Goal: Information Seeking & Learning: Learn about a topic

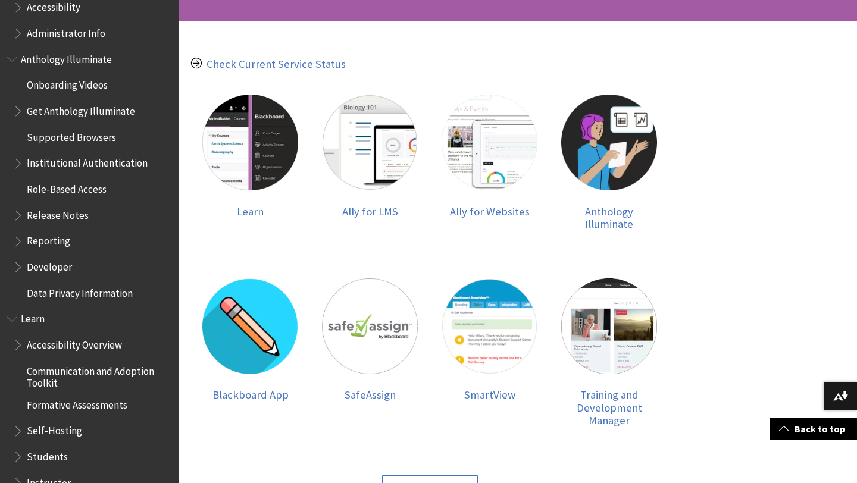
scroll to position [719, 0]
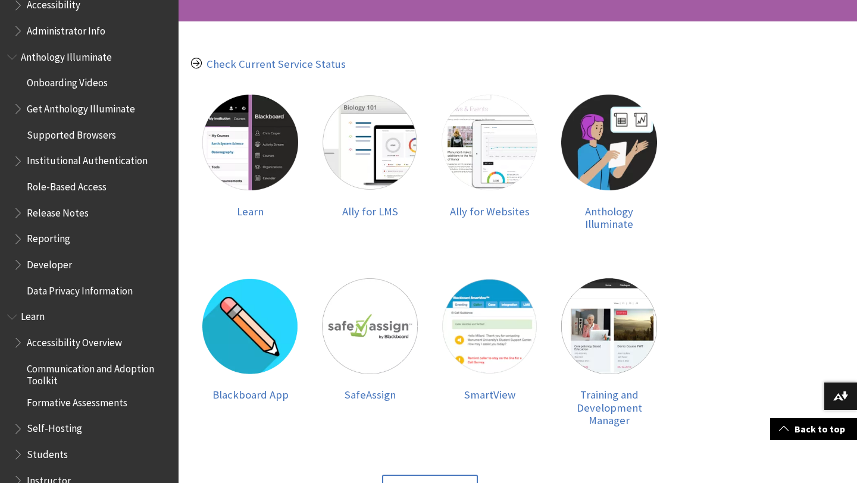
click at [86, 187] on span "Role-Based Access" at bounding box center [67, 185] width 80 height 16
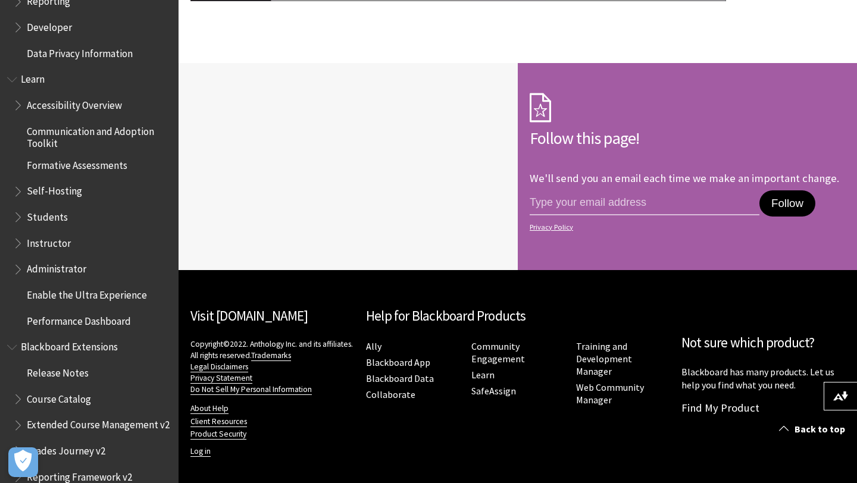
scroll to position [1163, 0]
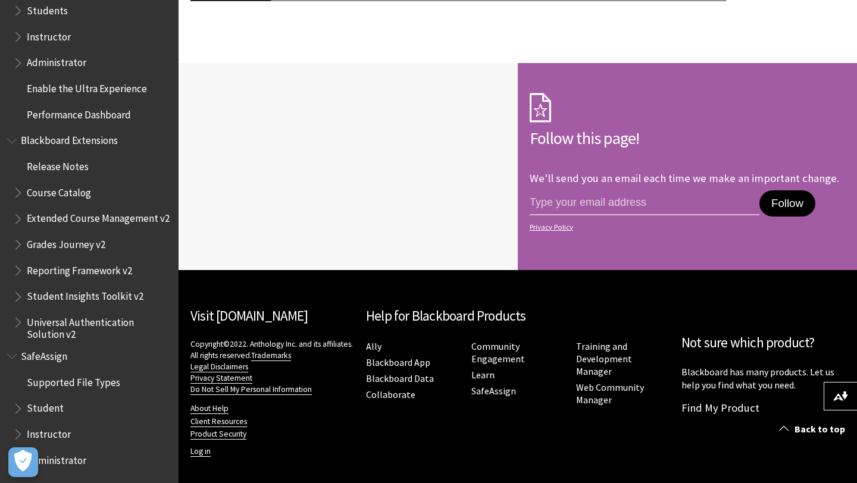
click at [52, 458] on span "Administrator" at bounding box center [57, 458] width 60 height 16
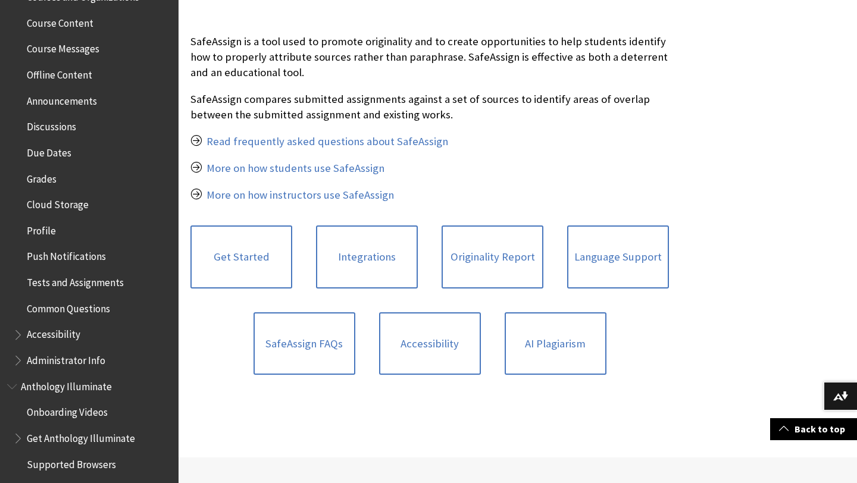
scroll to position [327, 0]
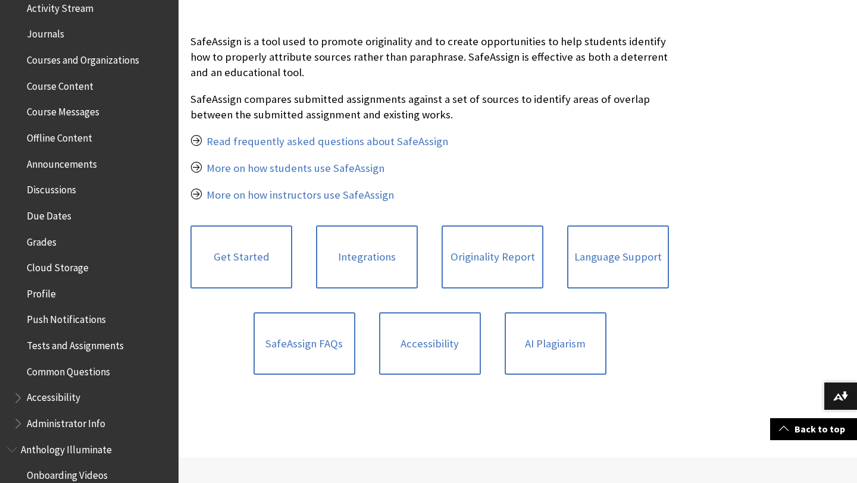
click at [37, 292] on span "Profile" at bounding box center [41, 292] width 29 height 16
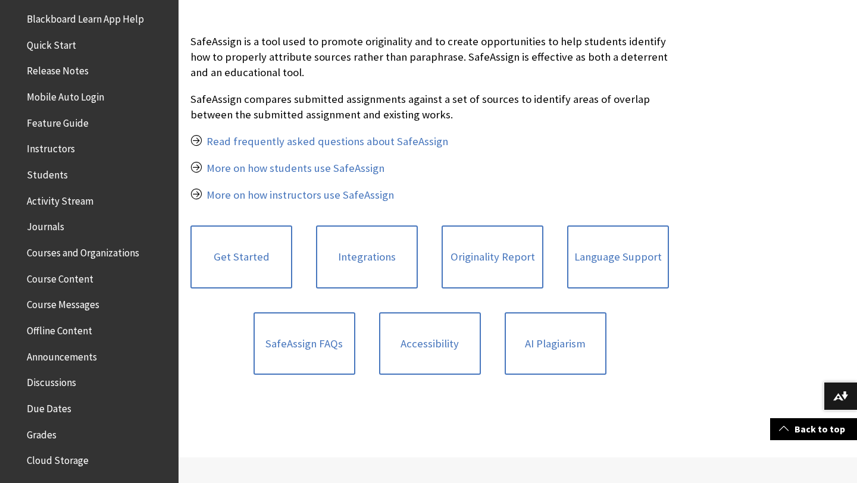
scroll to position [130, 0]
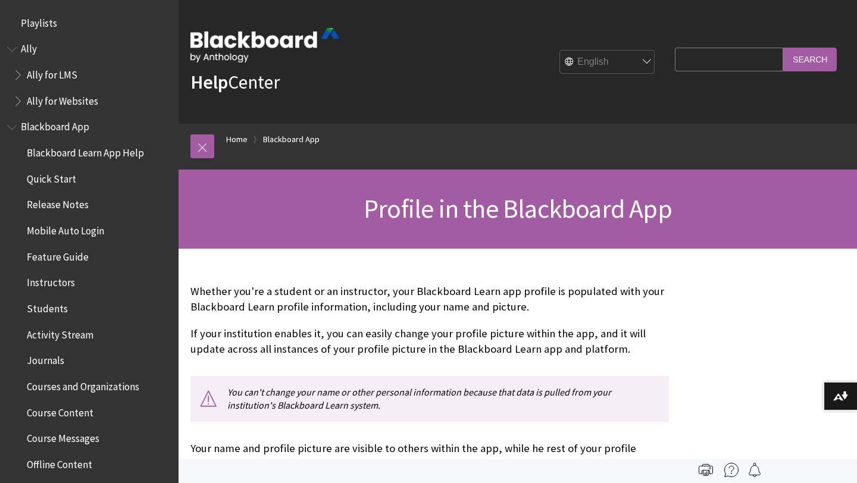
click at [730, 58] on input "Search Query" at bounding box center [729, 59] width 108 height 23
type input "Roles"
click at [783, 48] on input "Search" at bounding box center [810, 59] width 54 height 23
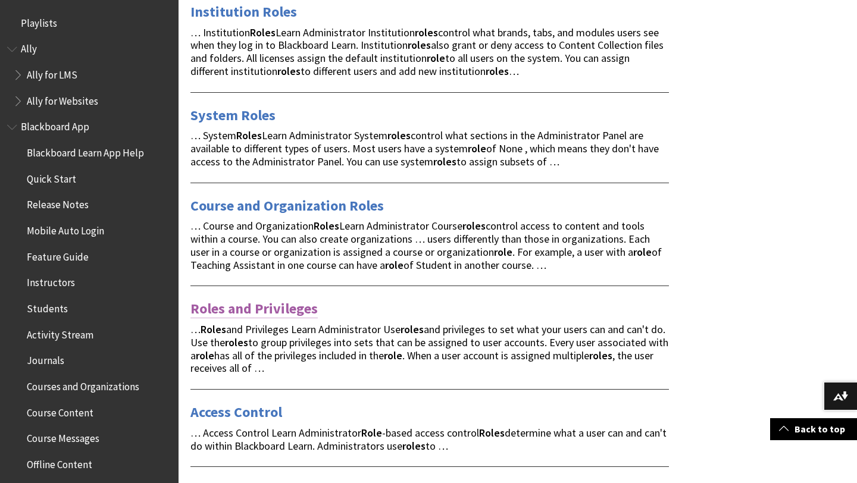
scroll to position [246, 0]
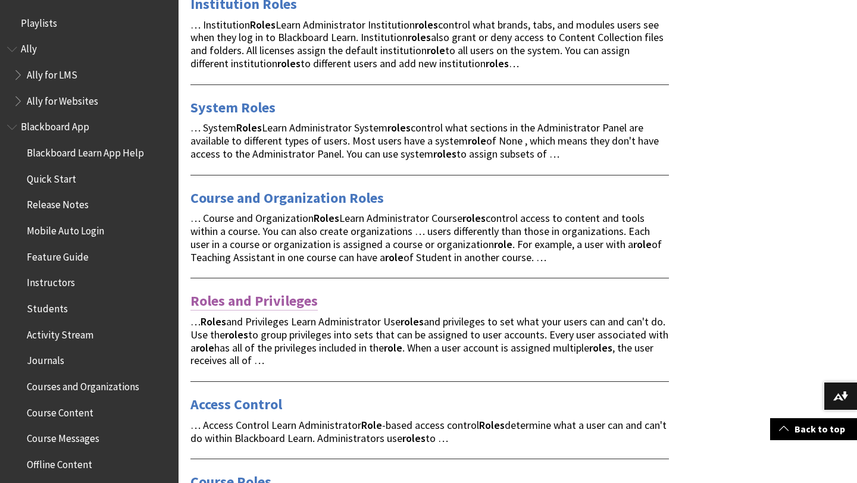
click at [257, 303] on link "Roles and Privileges" at bounding box center [253, 301] width 127 height 19
